Goal: Entertainment & Leisure: Consume media (video, audio)

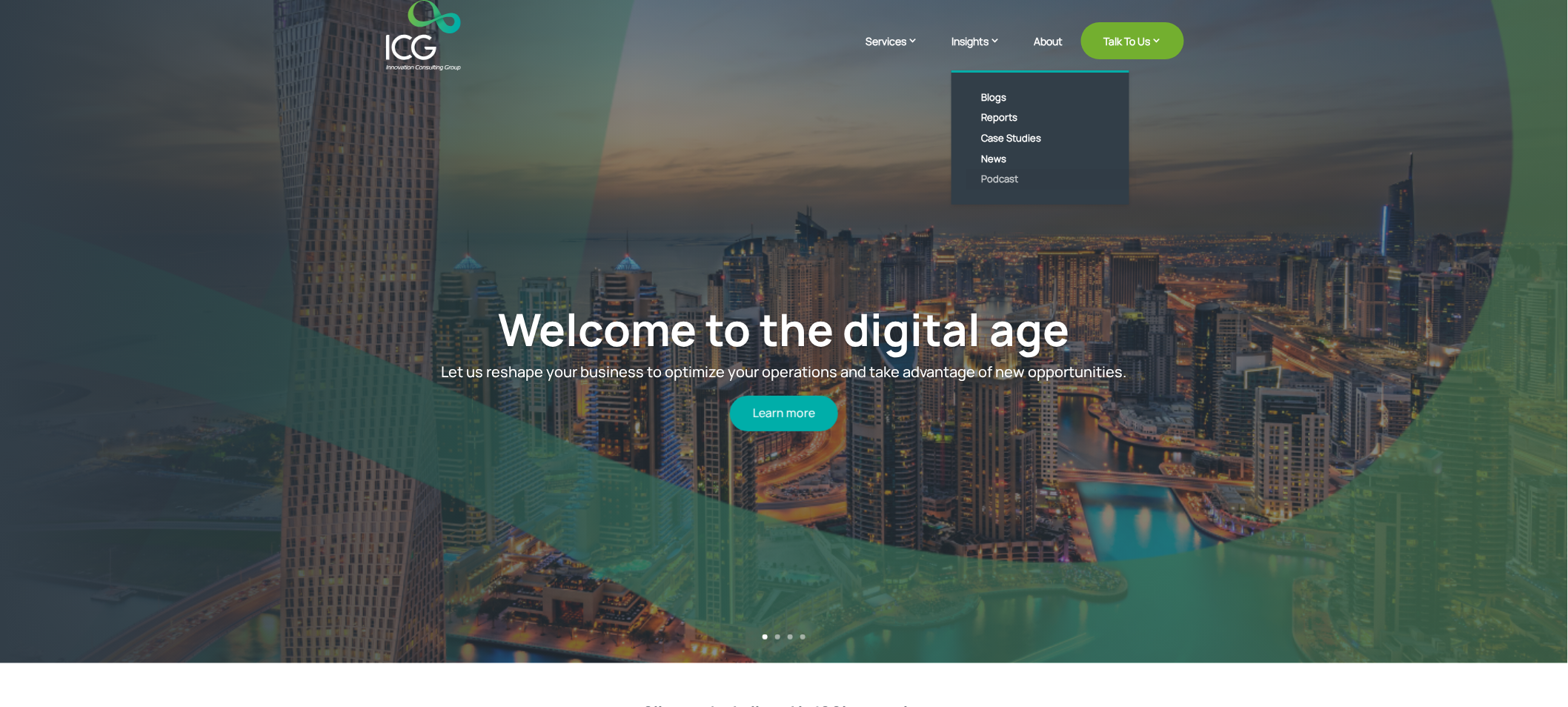
click at [997, 174] on link "Podcast" at bounding box center [1051, 180] width 170 height 21
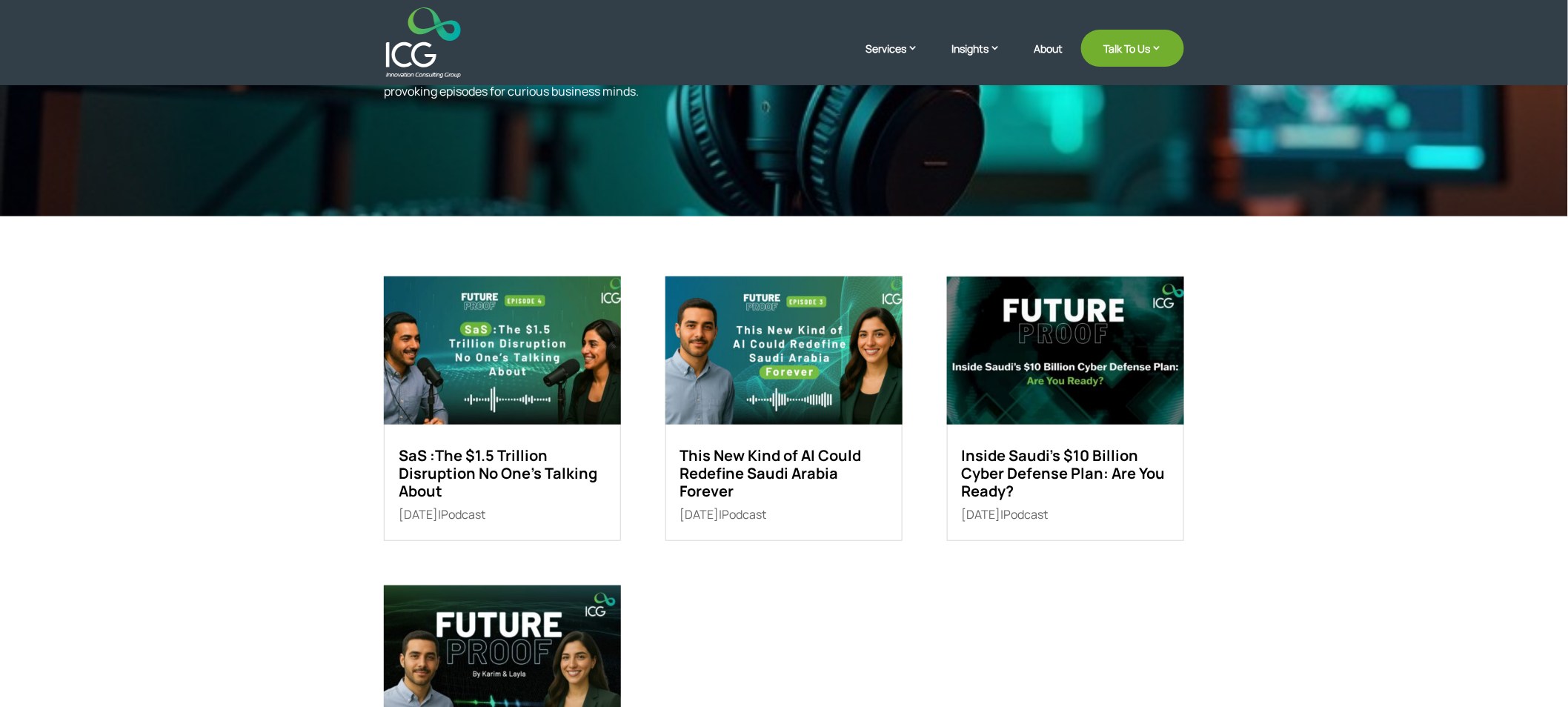
scroll to position [246, 0]
